Goal: Answer question/provide support

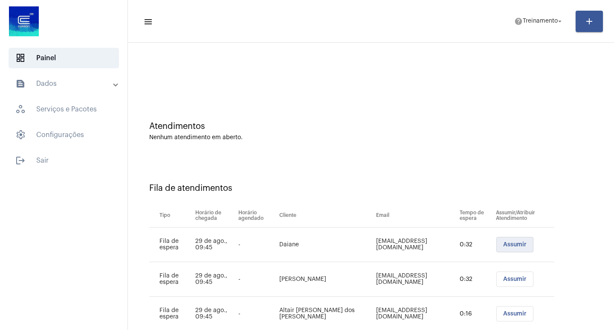
click at [503, 243] on span "Assumir" at bounding box center [514, 244] width 23 height 6
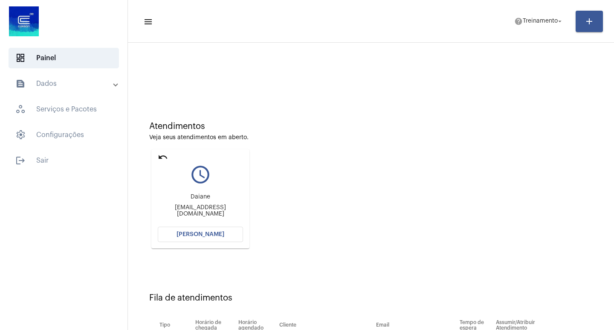
click at [188, 229] on button "[PERSON_NAME]" at bounding box center [200, 233] width 85 height 15
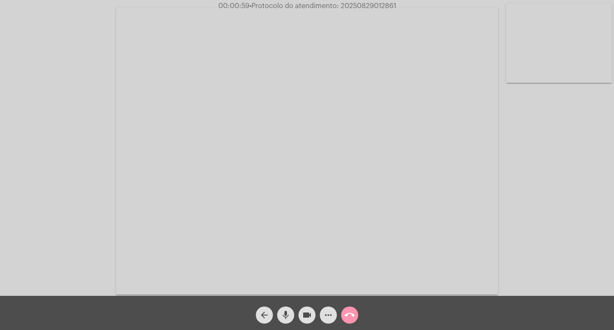
click at [324, 317] on mat-icon "more_horiz" at bounding box center [328, 315] width 10 height 10
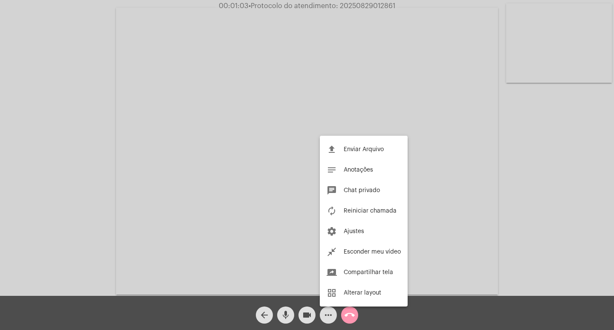
click at [36, 177] on div at bounding box center [307, 165] width 614 height 330
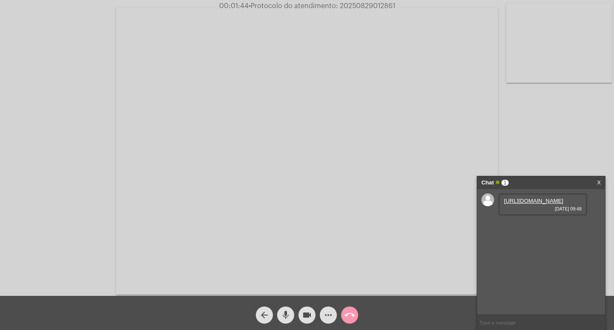
click at [533, 204] on link "[URL][DOMAIN_NAME]" at bounding box center [533, 200] width 59 height 6
click at [287, 310] on mat-icon "mic" at bounding box center [286, 315] width 10 height 10
click at [512, 228] on link "[URL][DOMAIN_NAME]" at bounding box center [533, 225] width 59 height 6
click at [534, 252] on link "[URL][DOMAIN_NAME]" at bounding box center [533, 249] width 59 height 6
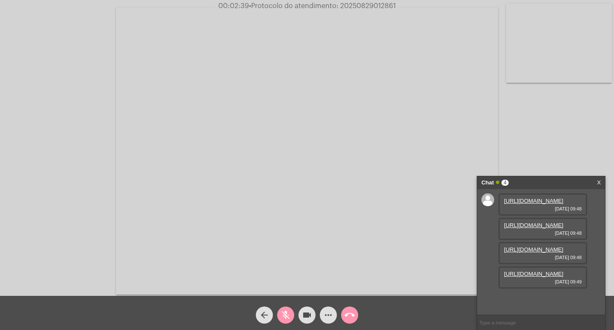
click at [527, 246] on link "[URL][DOMAIN_NAME]" at bounding box center [533, 249] width 59 height 6
click at [531, 277] on link "[URL][DOMAIN_NAME]" at bounding box center [533, 273] width 59 height 6
click at [285, 310] on mat-icon "mic_off" at bounding box center [286, 315] width 10 height 10
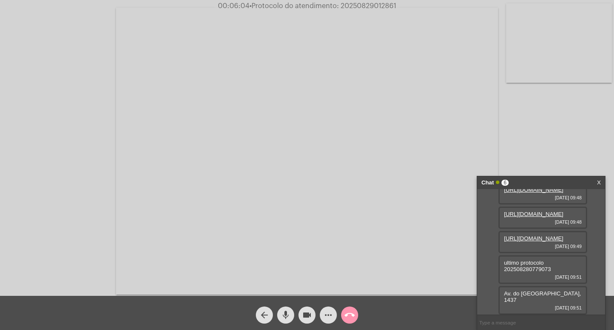
scroll to position [81, 0]
click at [284, 317] on mat-icon "mic" at bounding box center [286, 315] width 10 height 10
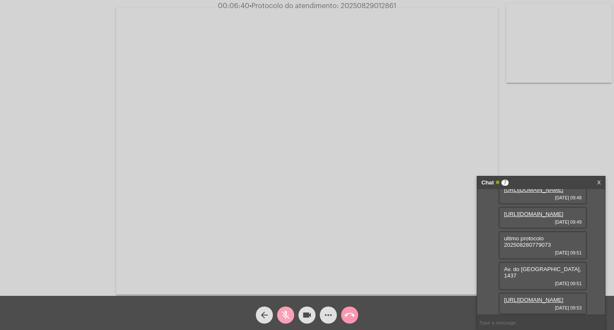
click at [283, 313] on mat-icon "mic_off" at bounding box center [286, 315] width 10 height 10
click at [283, 313] on mat-icon "mic" at bounding box center [286, 315] width 10 height 10
click at [304, 312] on mat-icon "videocam" at bounding box center [307, 315] width 10 height 10
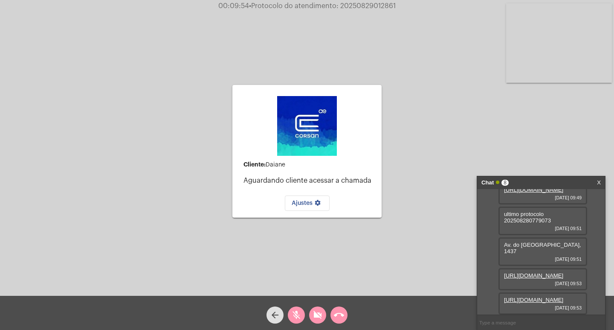
click at [296, 316] on mat-icon "mic_off" at bounding box center [296, 315] width 10 height 10
click at [319, 307] on span "videocam_off" at bounding box center [317, 314] width 10 height 17
click at [344, 308] on button "call_end" at bounding box center [338, 314] width 17 height 17
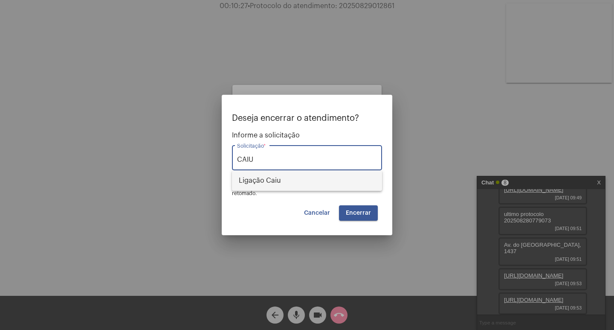
click at [263, 183] on span "Ligação Caiu" at bounding box center [307, 180] width 136 height 20
type input "Ligação Caiu"
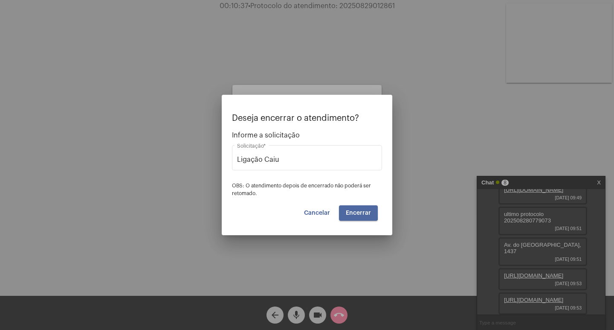
click at [348, 211] on span "Encerrar" at bounding box center [358, 213] width 25 height 6
